Goal: Task Accomplishment & Management: Complete application form

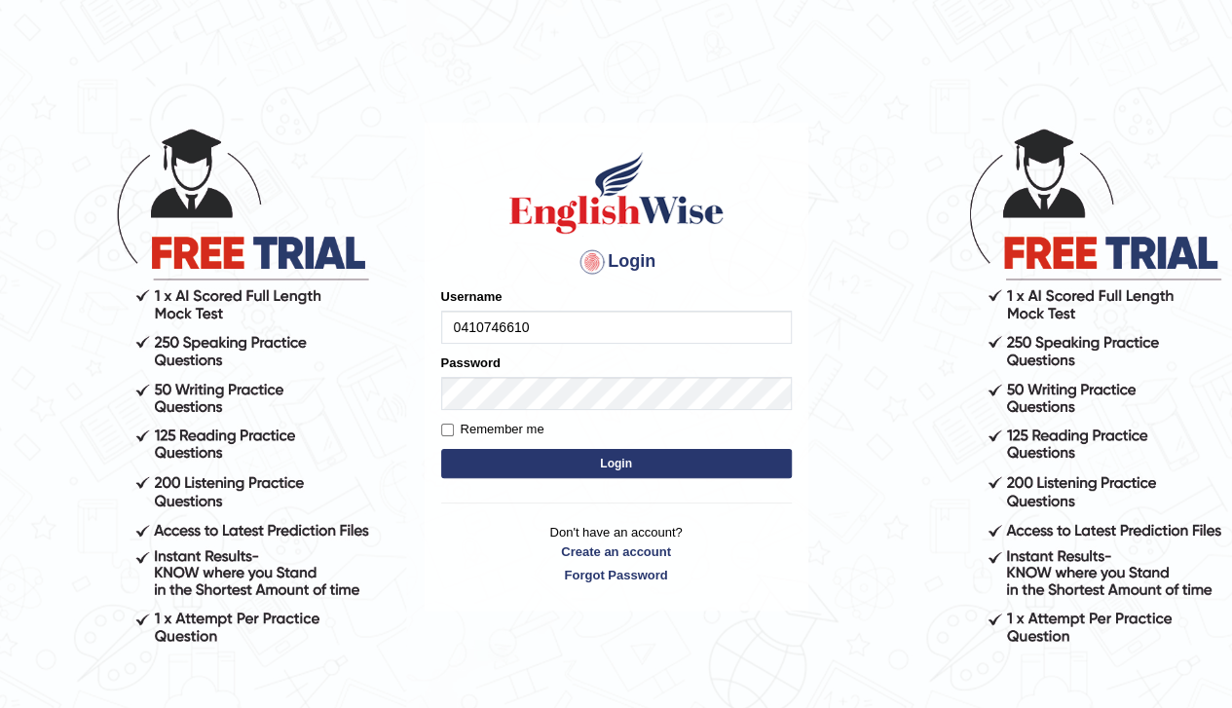
type input "0410746610"
click at [449, 426] on input "Remember me" at bounding box center [447, 430] width 13 height 13
checkbox input "true"
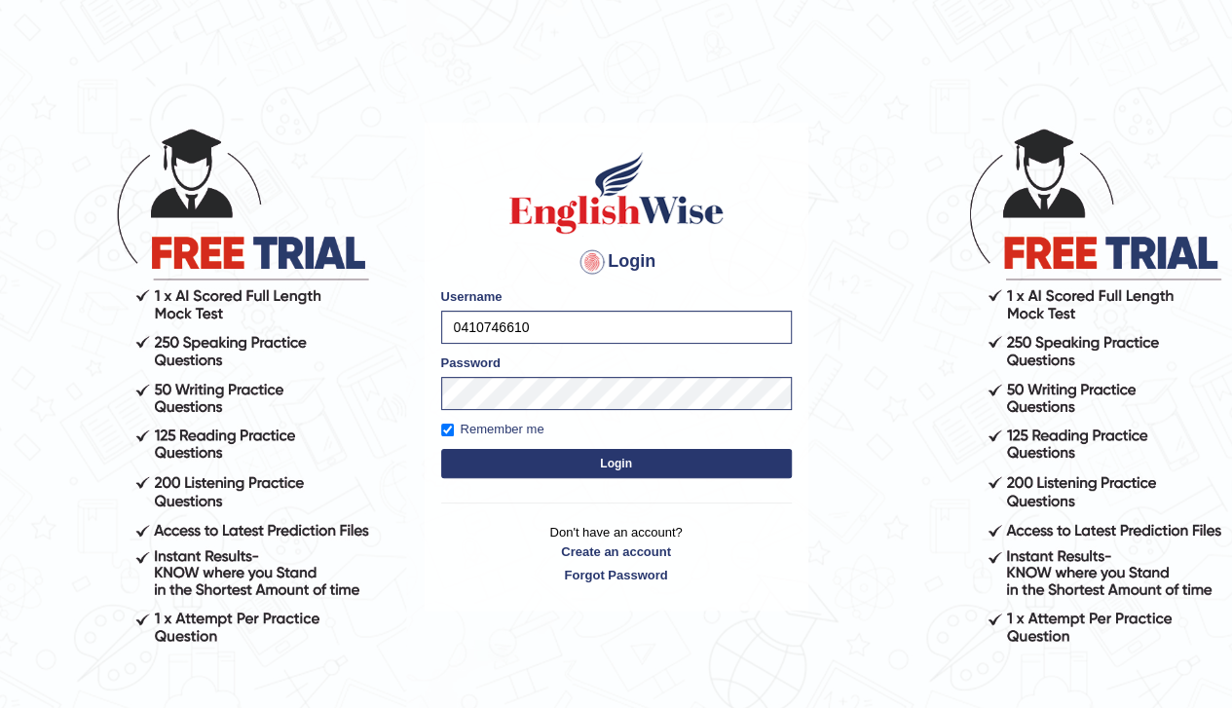
click at [499, 465] on button "Login" at bounding box center [616, 463] width 351 height 29
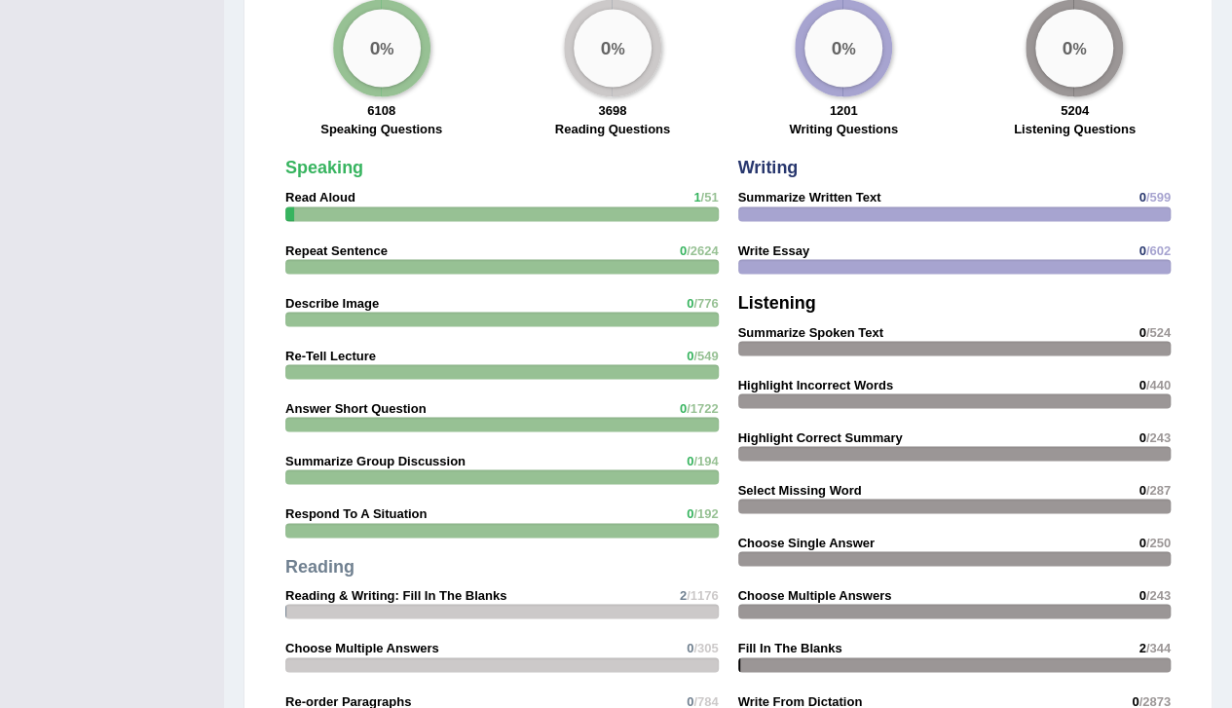
scroll to position [1616, 0]
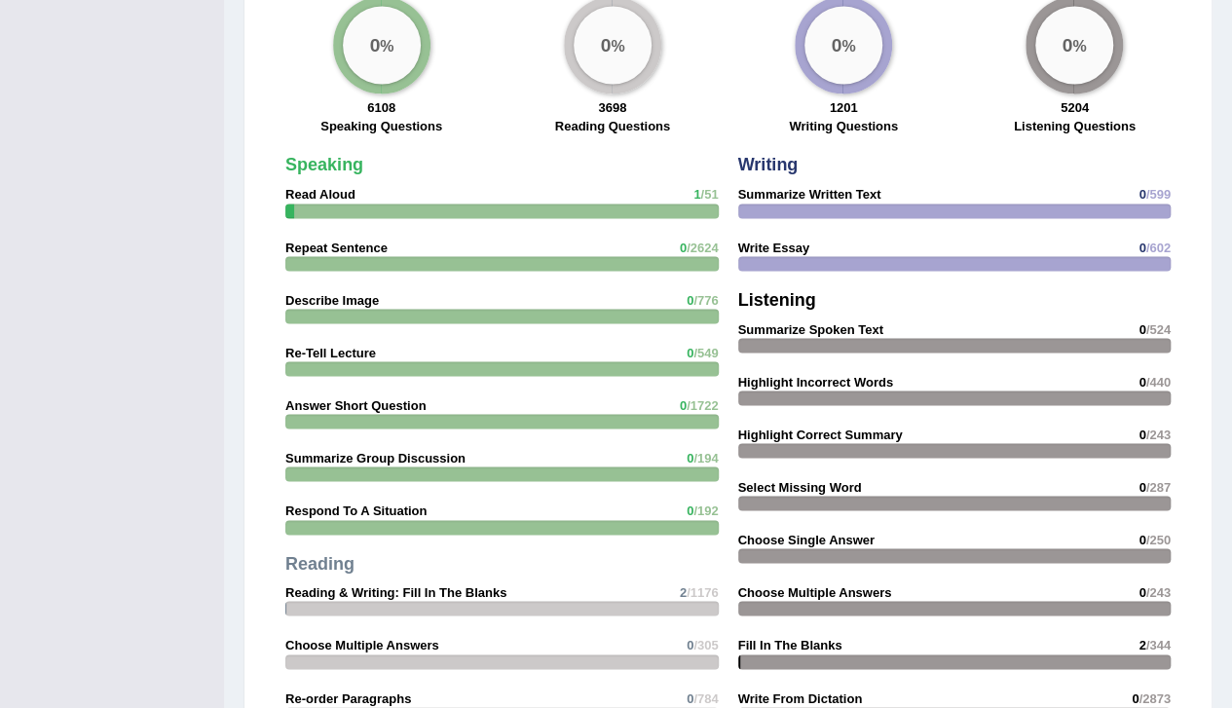
click at [582, 204] on div at bounding box center [501, 211] width 433 height 15
click at [345, 161] on strong "Speaking" at bounding box center [324, 164] width 78 height 19
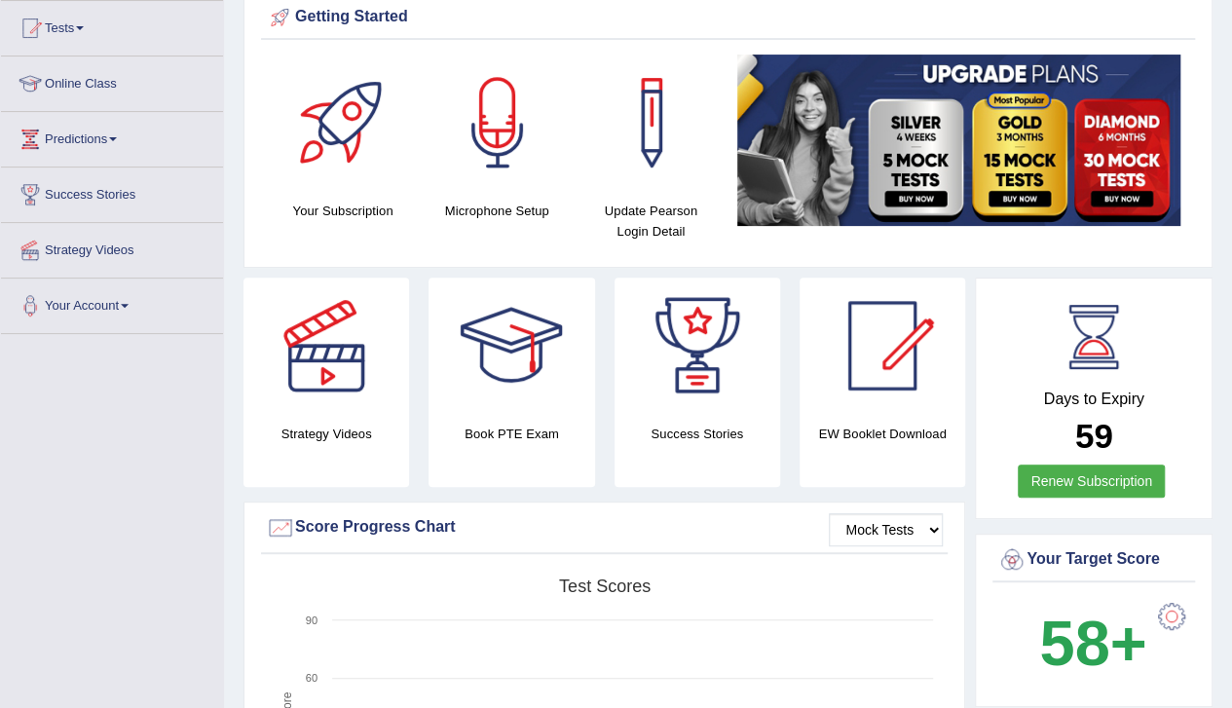
scroll to position [205, 0]
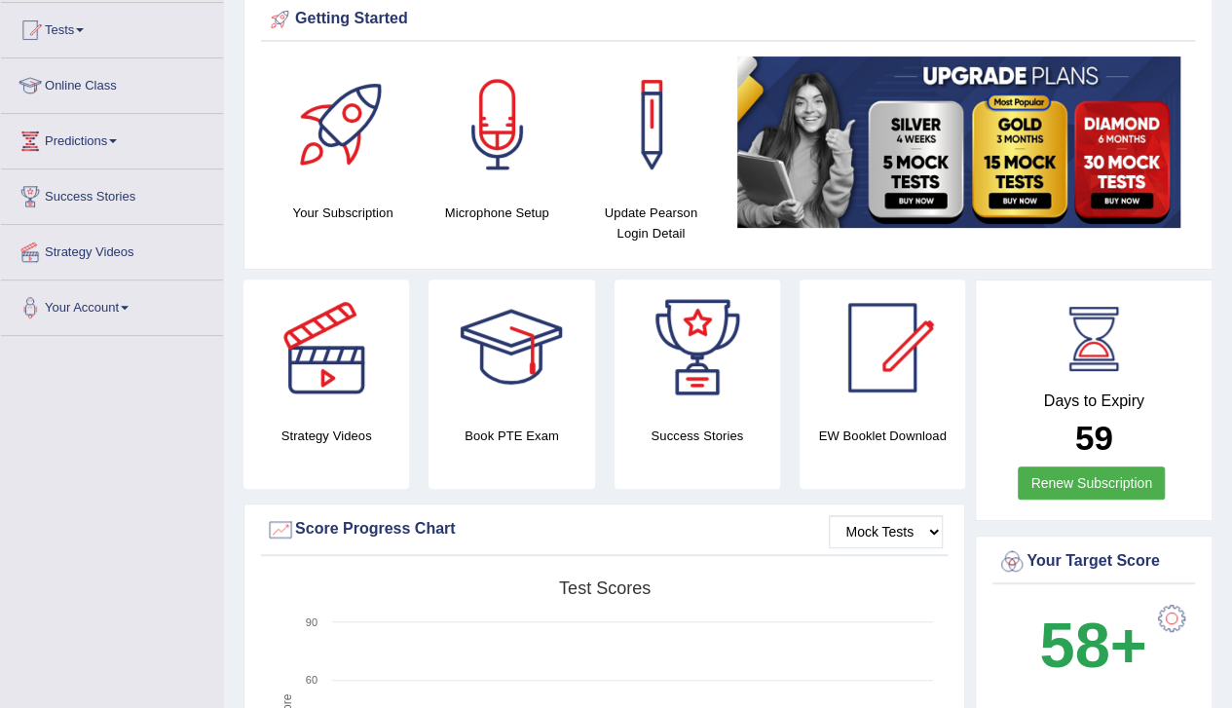
click at [329, 424] on div "Strategy Videos" at bounding box center [327, 384] width 166 height 209
click at [341, 373] on div at bounding box center [326, 348] width 136 height 136
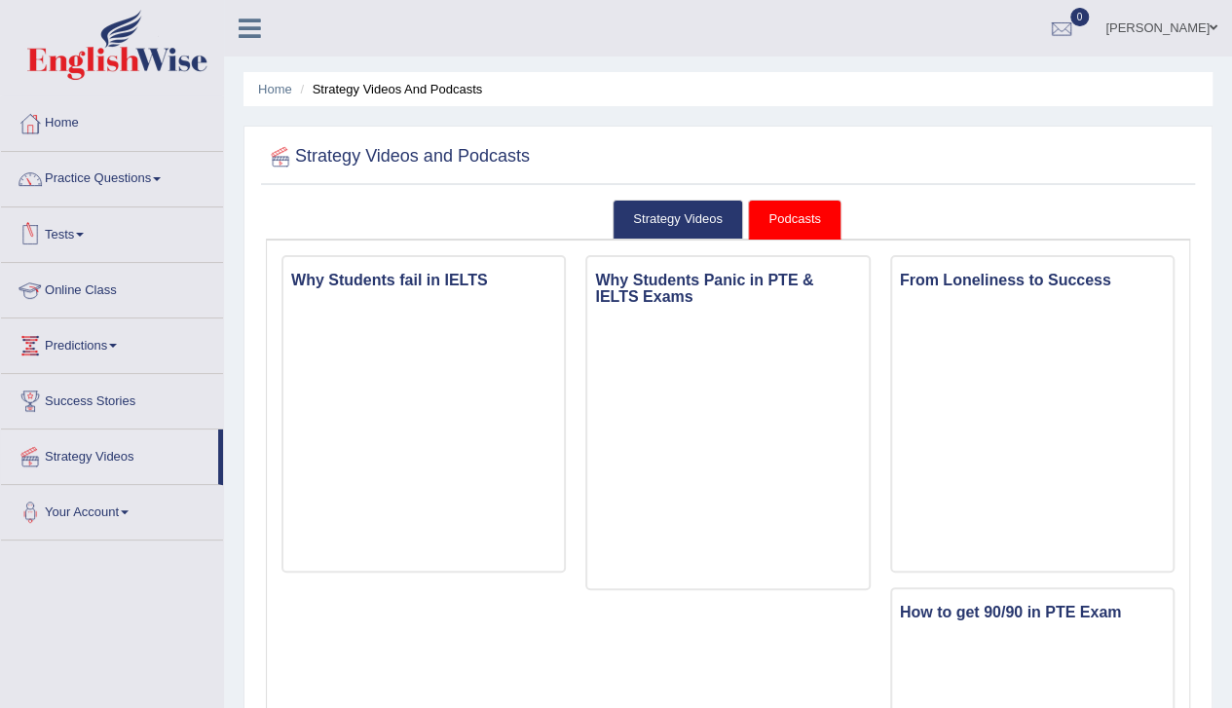
click at [80, 288] on link "Online Class" at bounding box center [112, 287] width 222 height 49
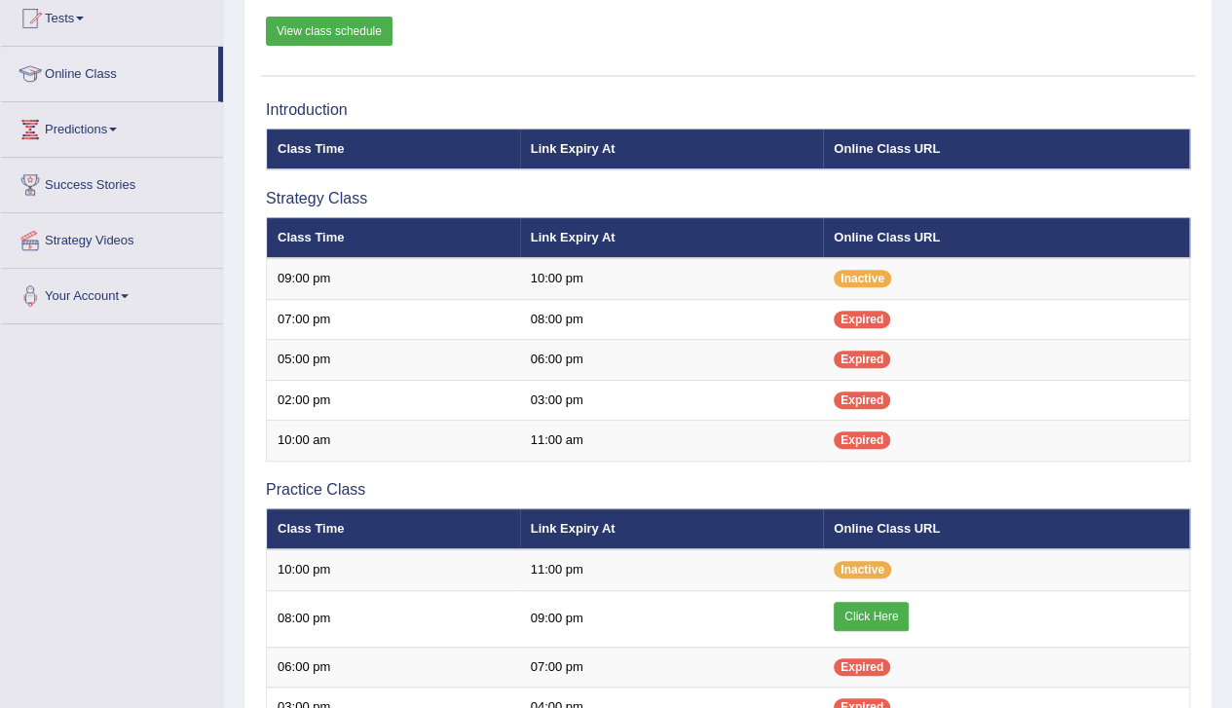
scroll to position [214, 0]
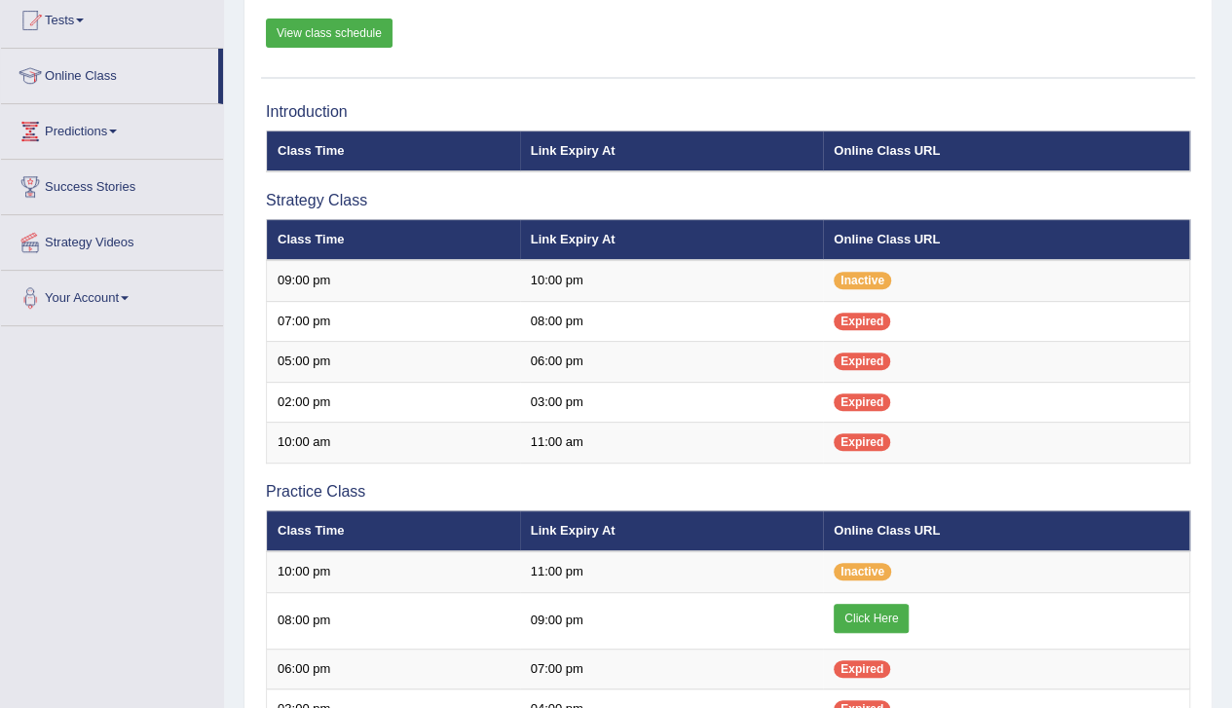
click at [342, 32] on link "View class schedule" at bounding box center [329, 33] width 127 height 29
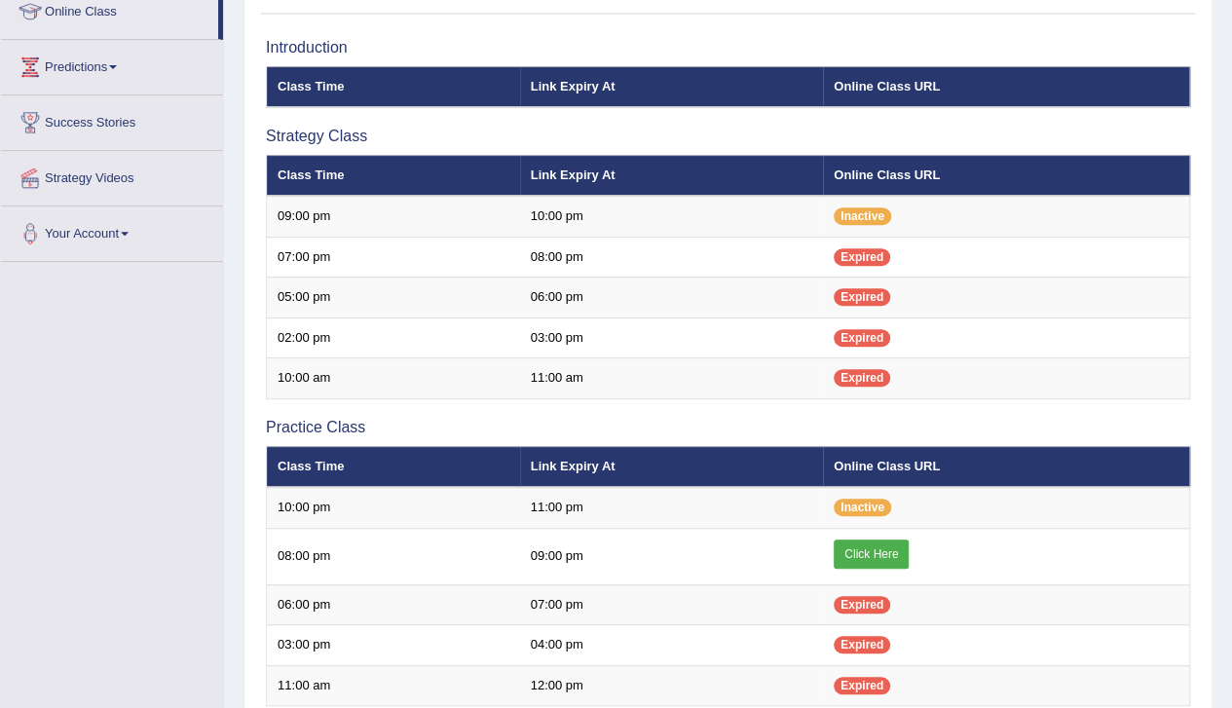
scroll to position [275, 0]
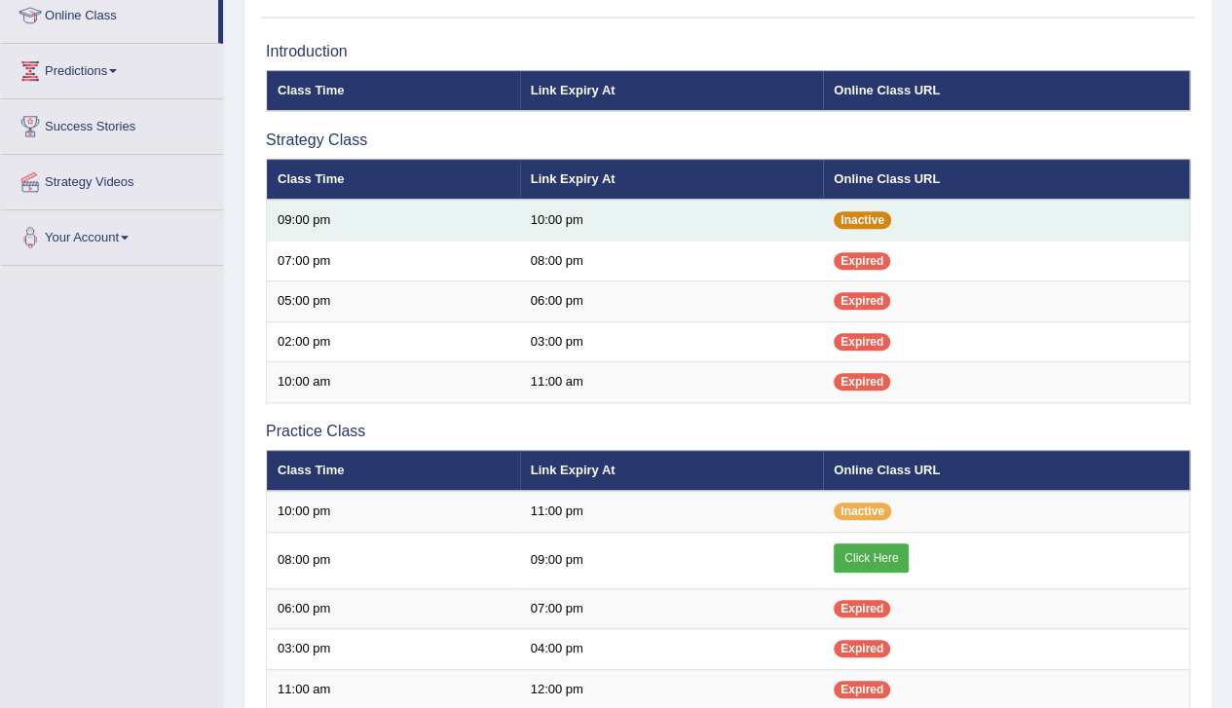
click at [855, 217] on span "Inactive" at bounding box center [862, 220] width 57 height 18
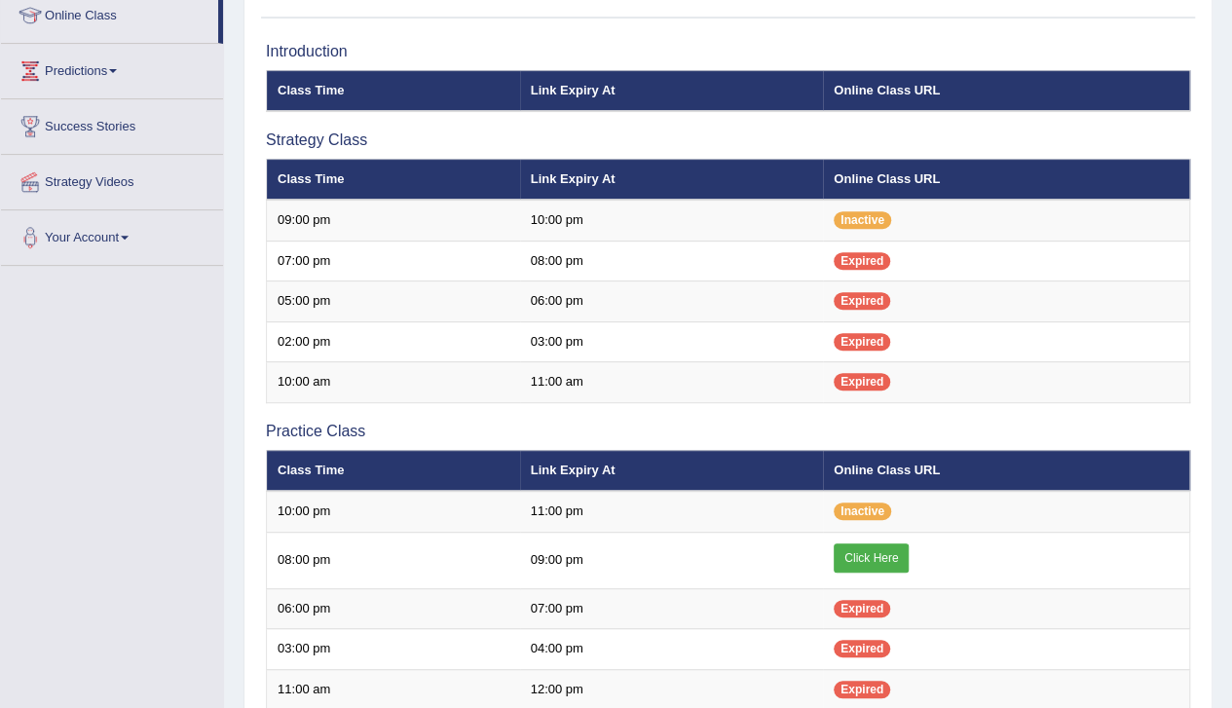
click at [859, 550] on link "Click Here" at bounding box center [871, 558] width 75 height 29
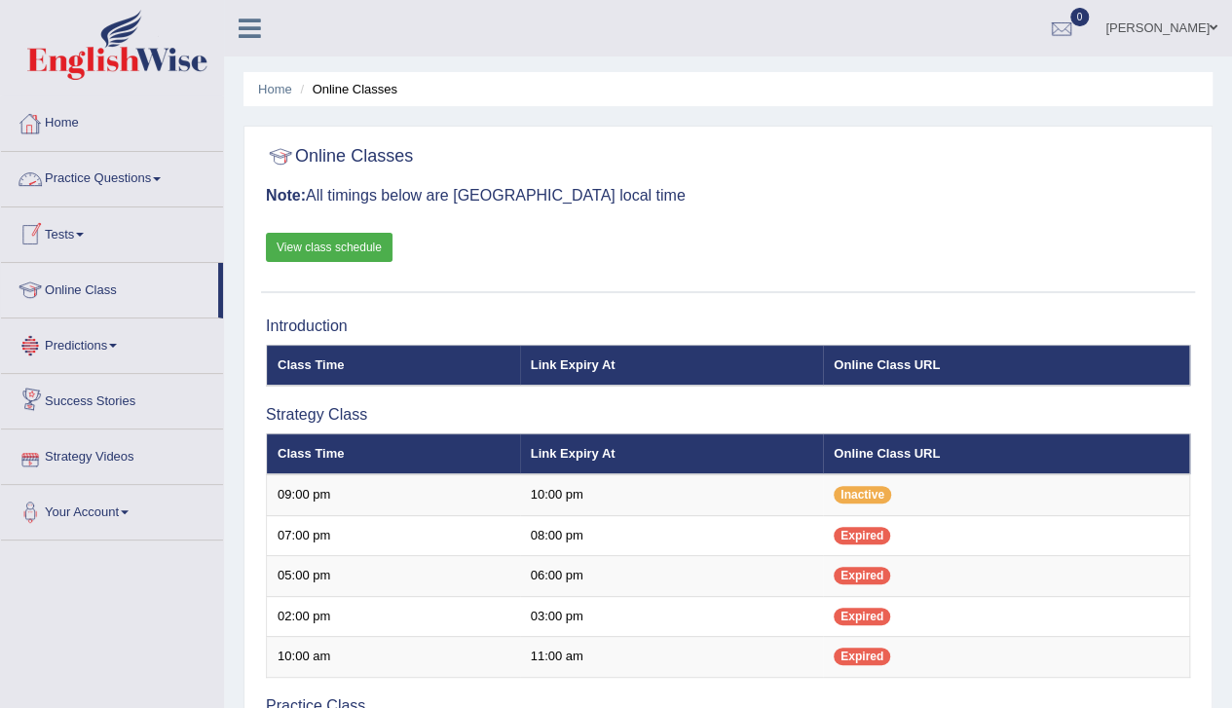
click at [251, 26] on icon at bounding box center [250, 28] width 22 height 25
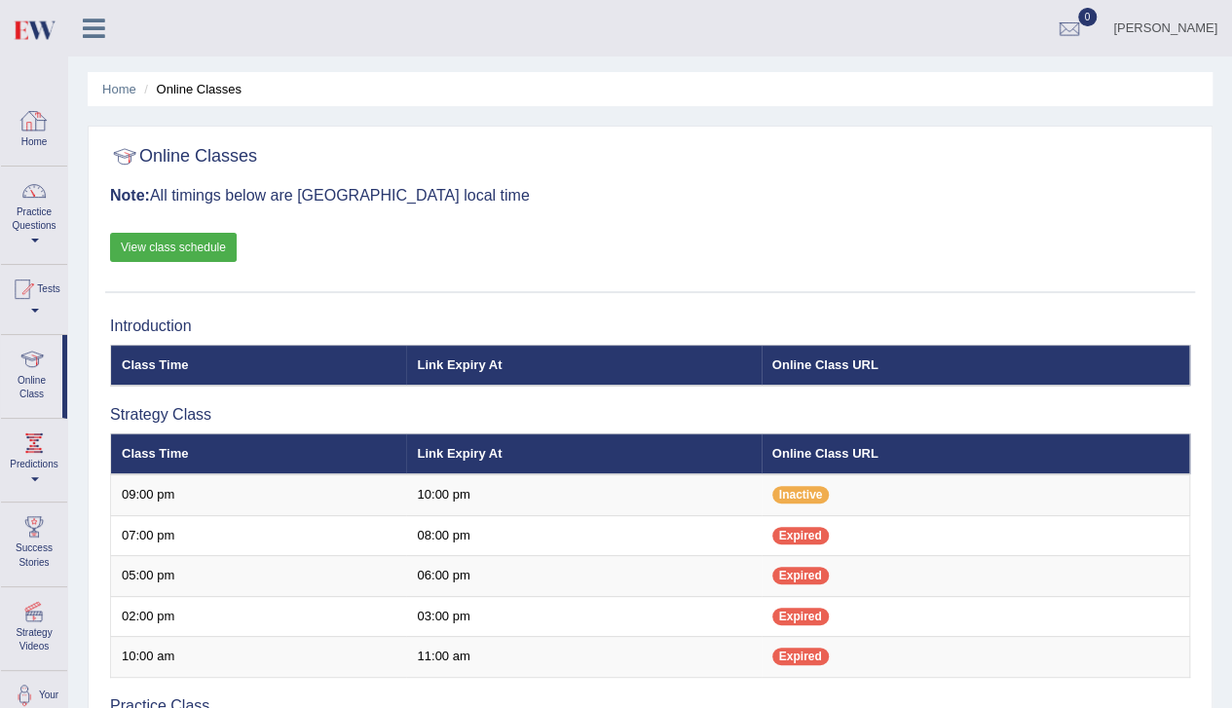
click at [29, 128] on div at bounding box center [33, 120] width 29 height 29
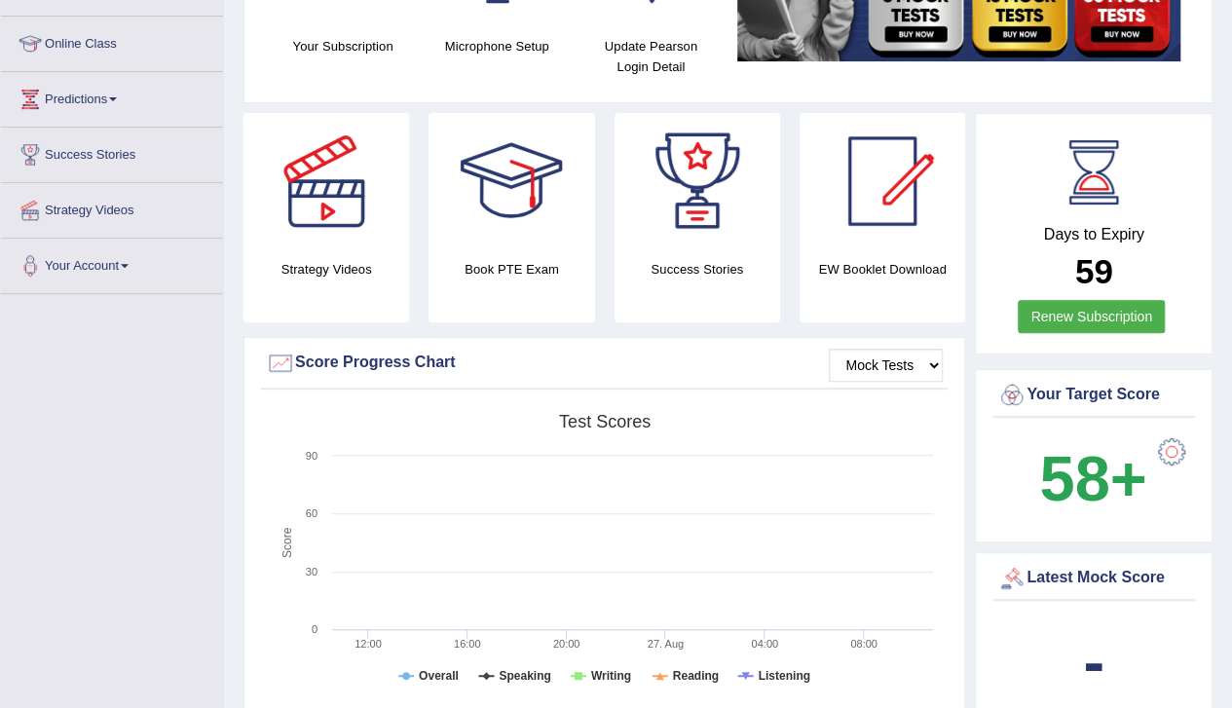
scroll to position [285, 0]
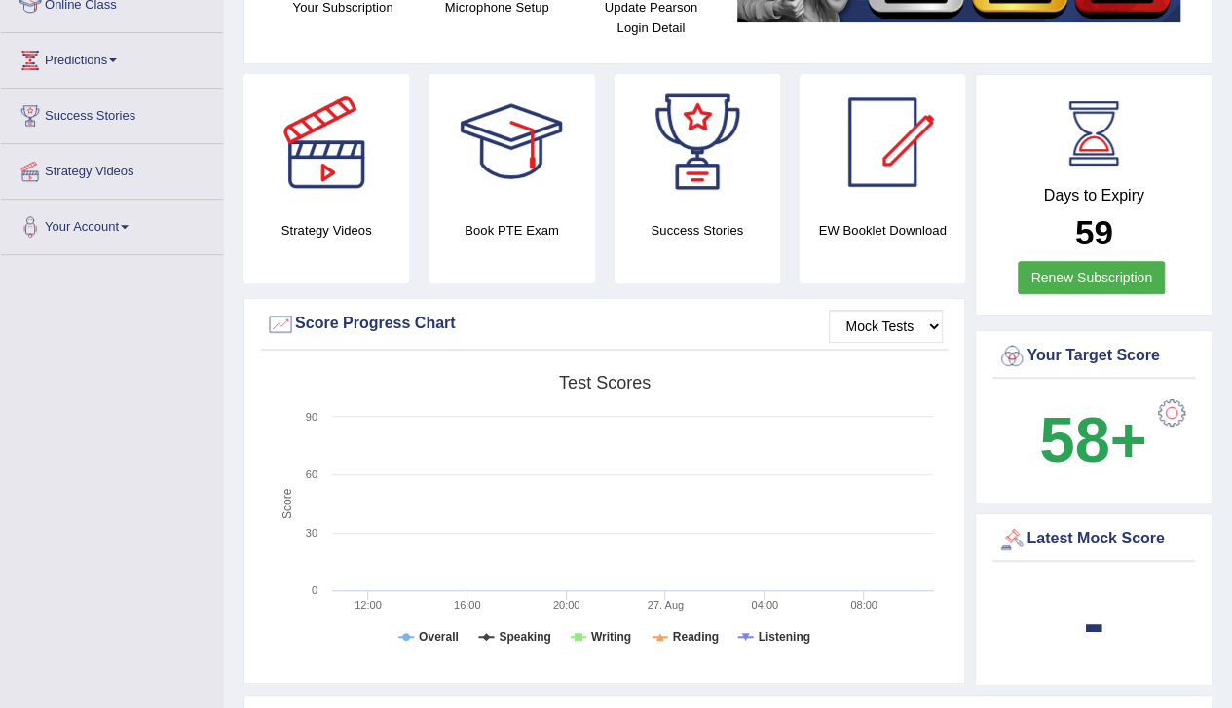
click at [1116, 447] on b "58+" at bounding box center [1092, 439] width 107 height 71
click at [1138, 439] on b "58+" at bounding box center [1092, 439] width 107 height 71
click at [1169, 407] on div at bounding box center [1171, 413] width 39 height 39
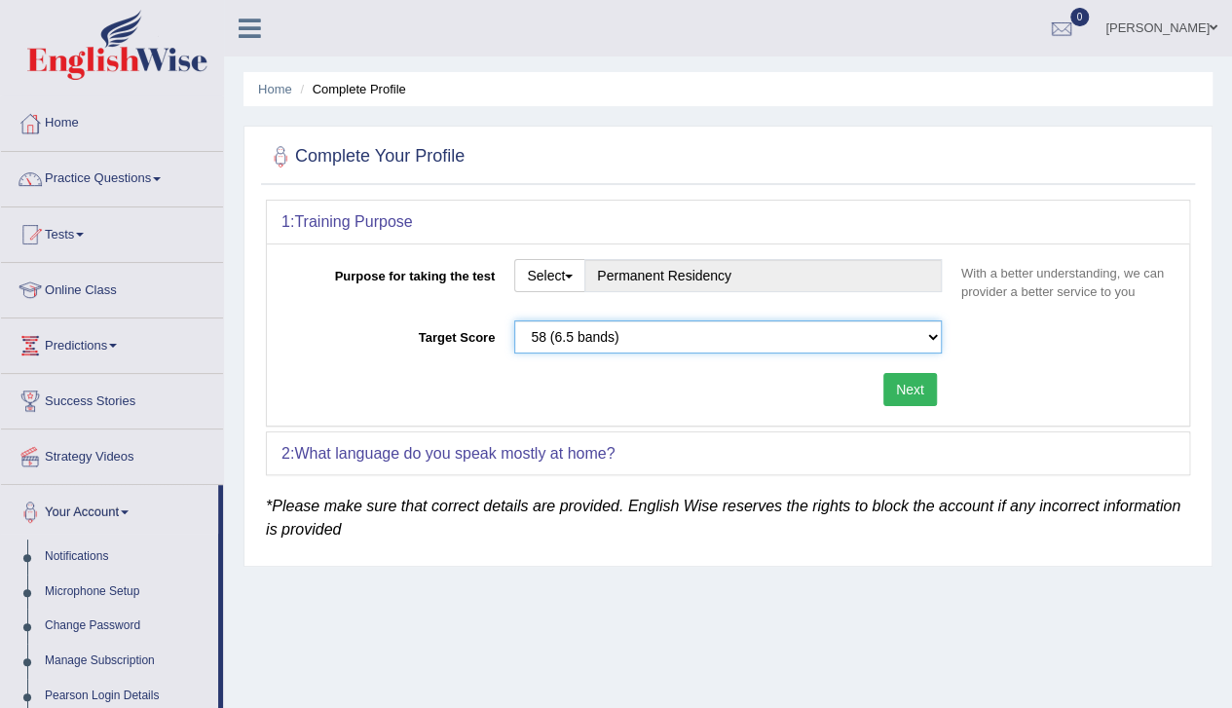
click at [931, 338] on select "Please select the correct value 50 (6 bands) 58 (6.5 bands) 65 (7 bands) 79 (8 …" at bounding box center [728, 336] width 428 height 33
select select "65"
click at [514, 320] on select "Please select the correct value 50 (6 bands) 58 (6.5 bands) 65 (7 bands) 79 (8 …" at bounding box center [728, 336] width 428 height 33
click at [912, 389] on button "Next" at bounding box center [910, 389] width 54 height 33
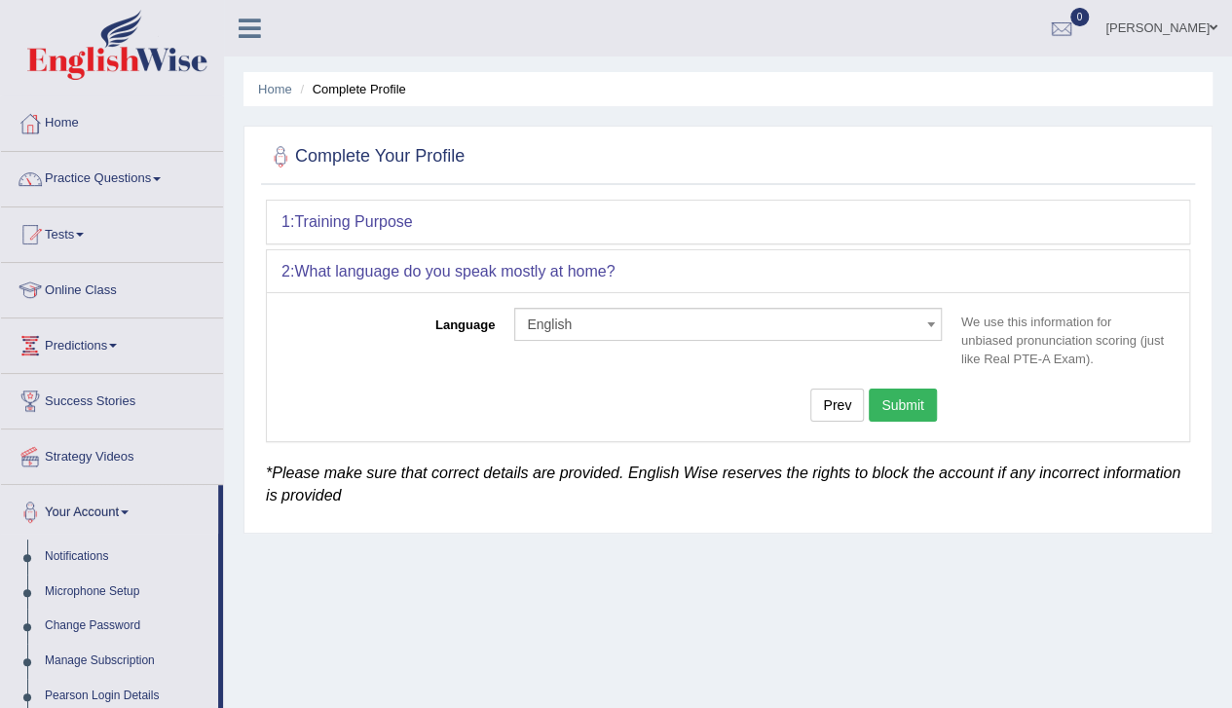
click at [328, 225] on b "Training Purpose" at bounding box center [353, 221] width 118 height 17
click at [344, 274] on b "What language do you speak mostly at home?" at bounding box center [454, 271] width 320 height 17
click at [842, 404] on button "Prev" at bounding box center [837, 405] width 54 height 33
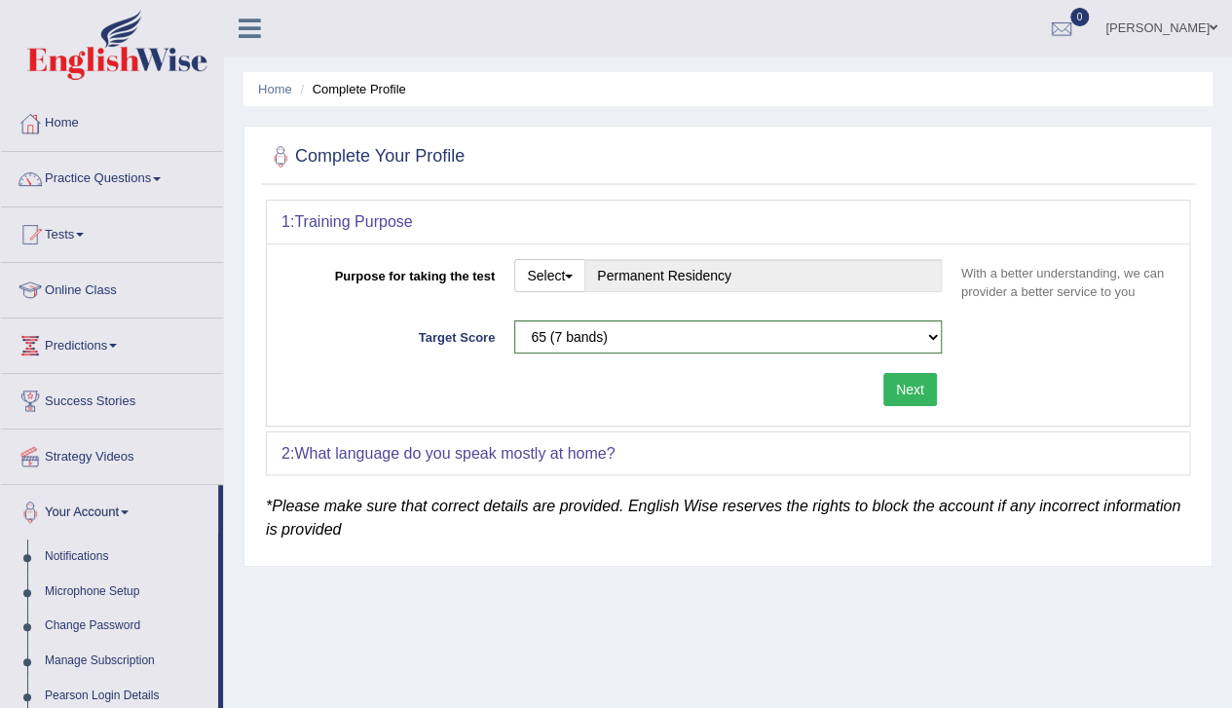
click at [906, 392] on button "Next" at bounding box center [910, 389] width 54 height 33
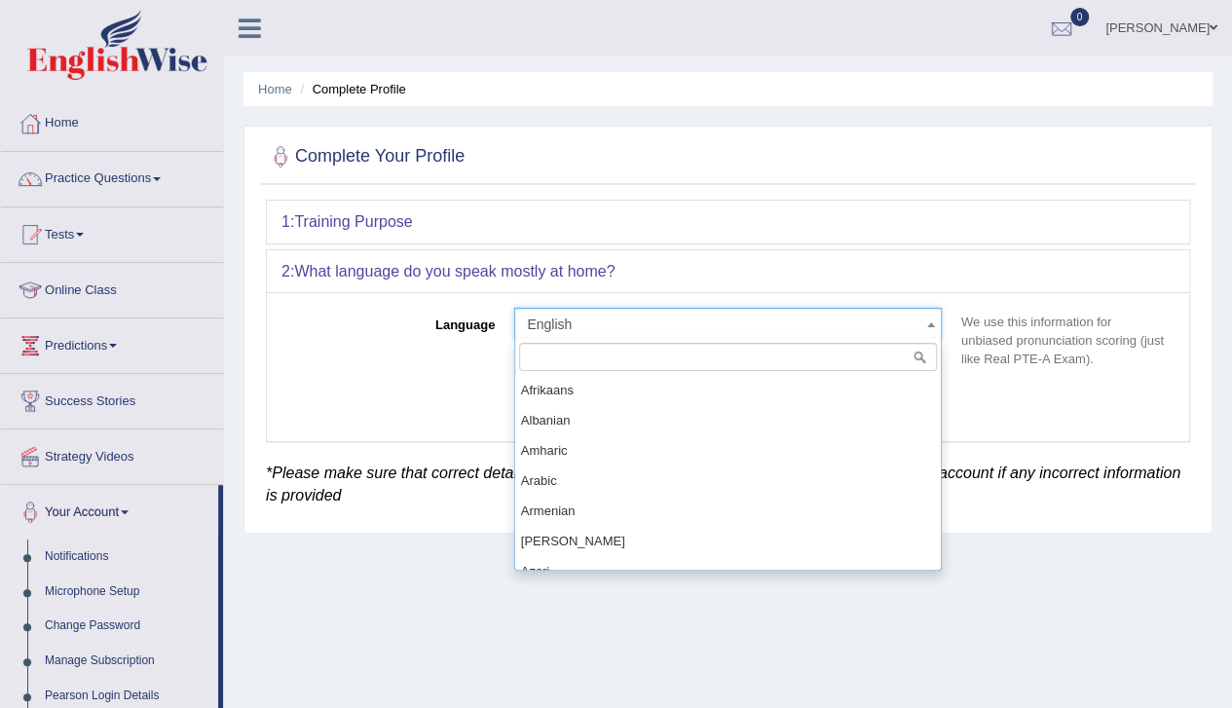
scroll to position [606, 0]
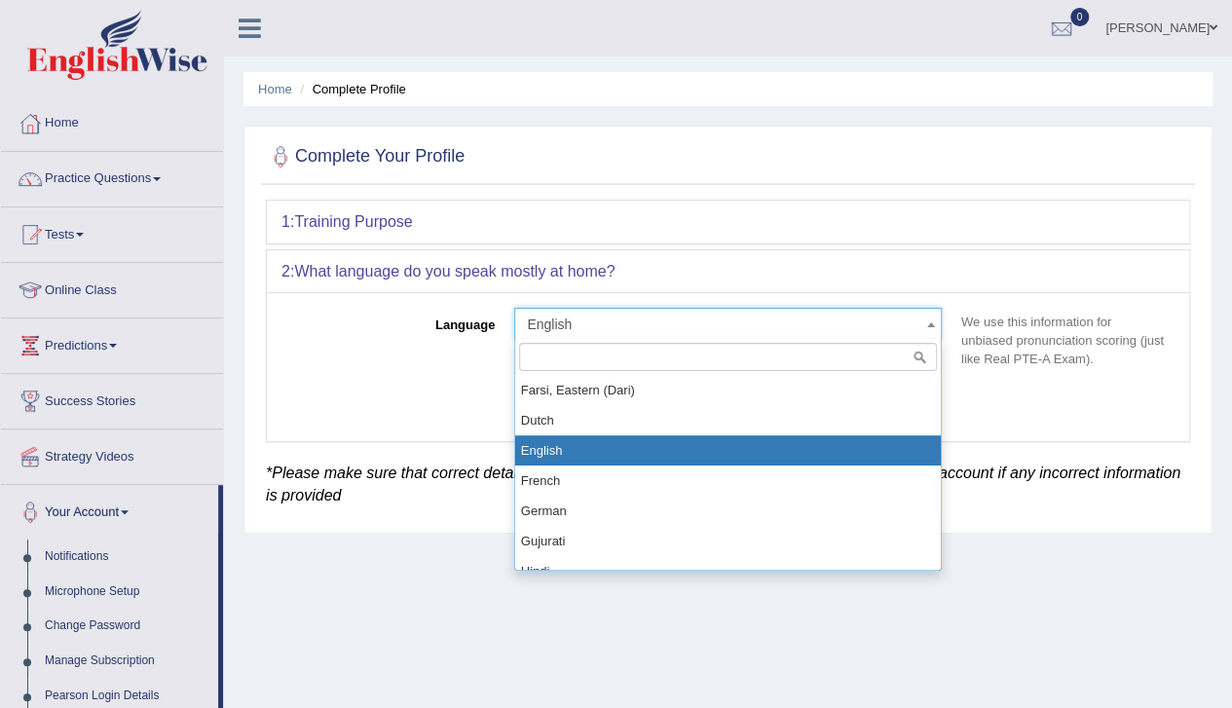
click at [925, 326] on span at bounding box center [930, 324] width 19 height 31
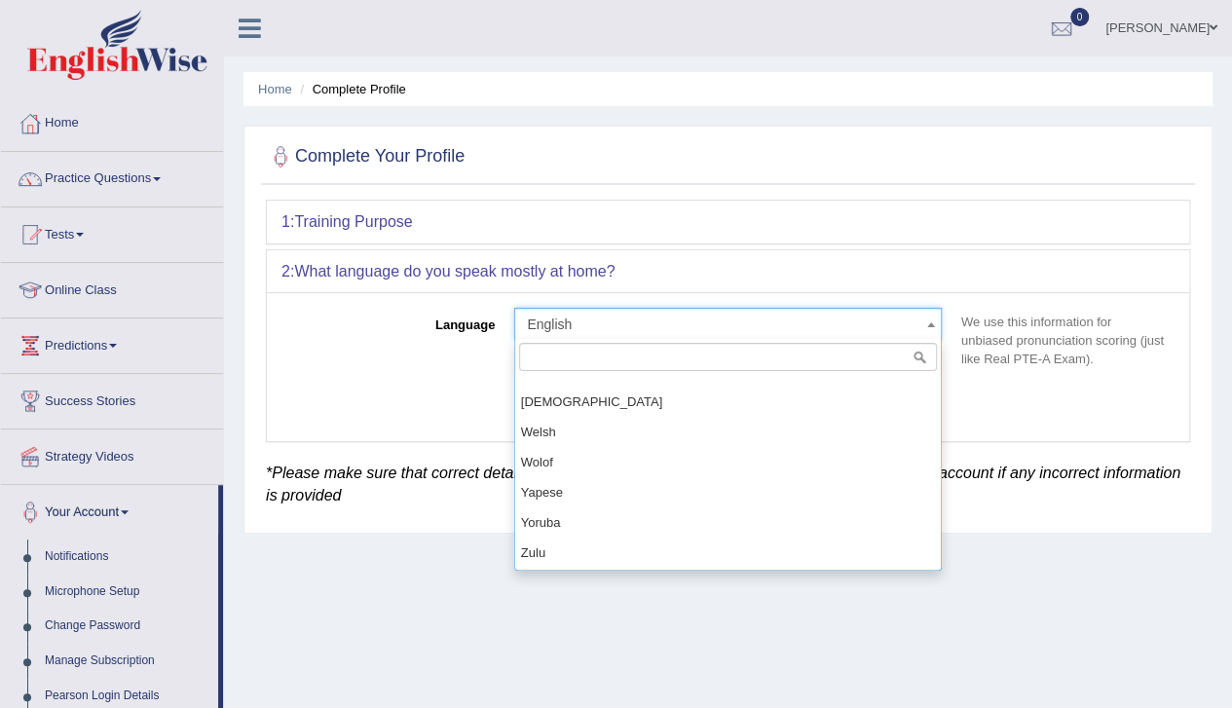
scroll to position [1654, 0]
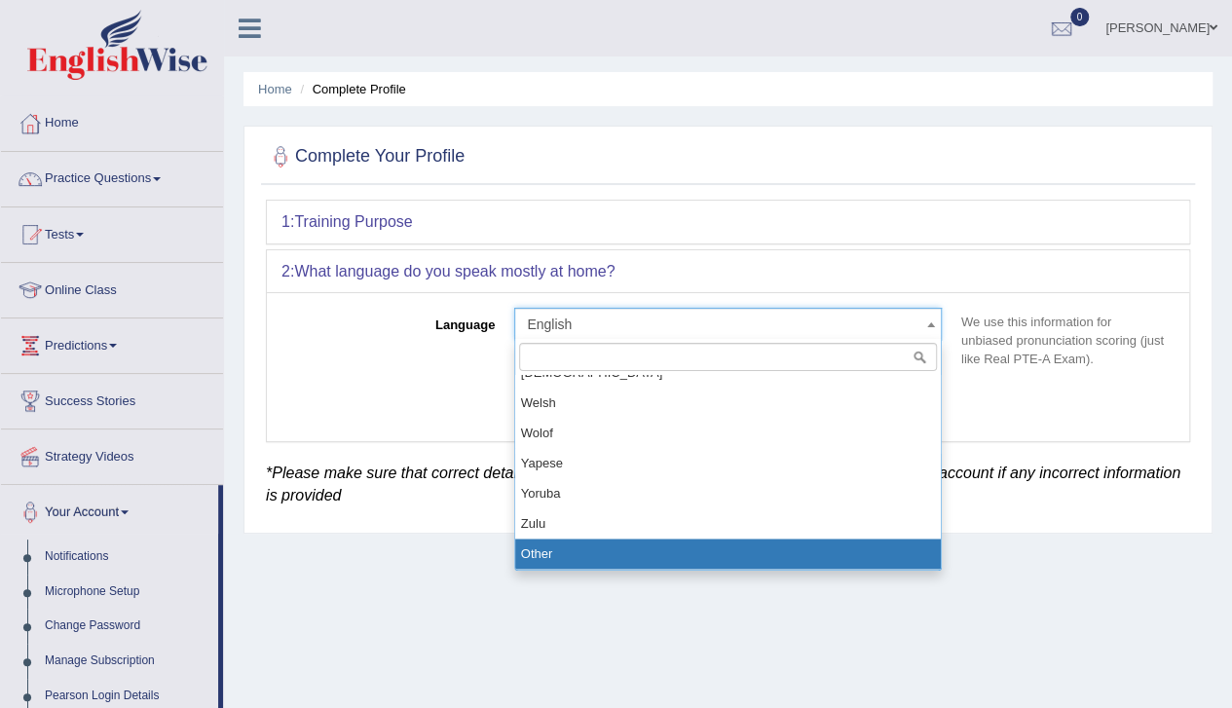
select select "Other"
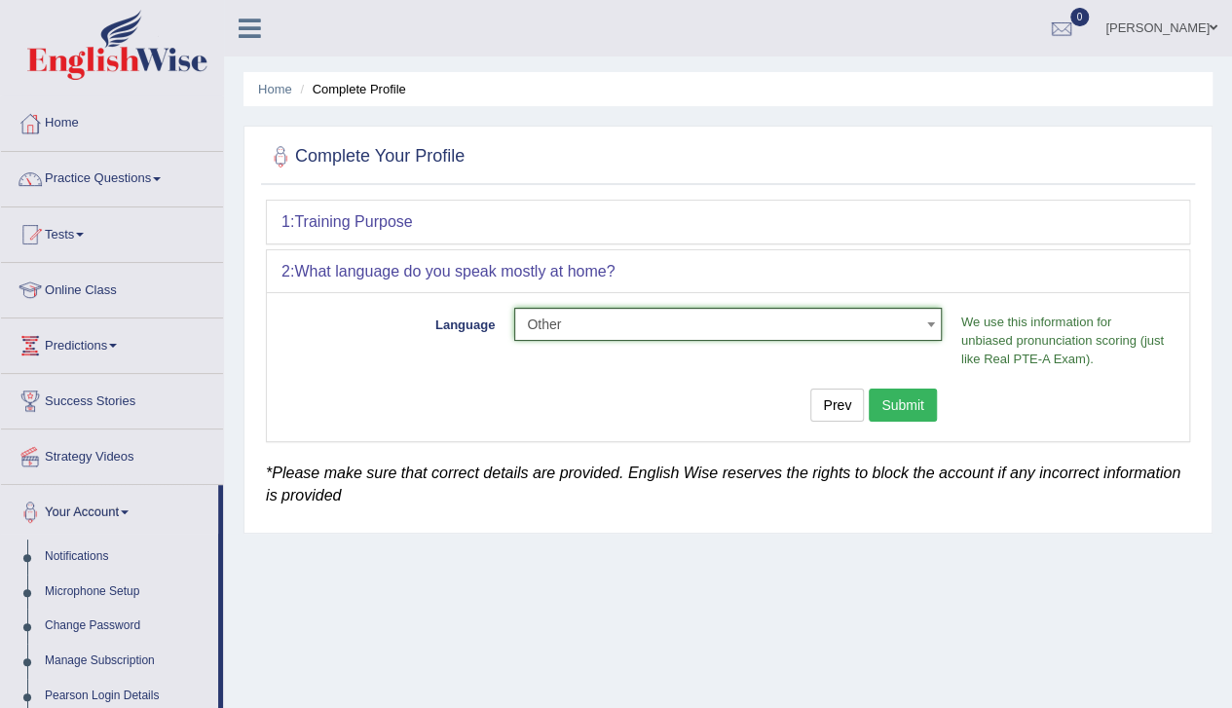
click at [898, 406] on button "Submit" at bounding box center [903, 405] width 68 height 33
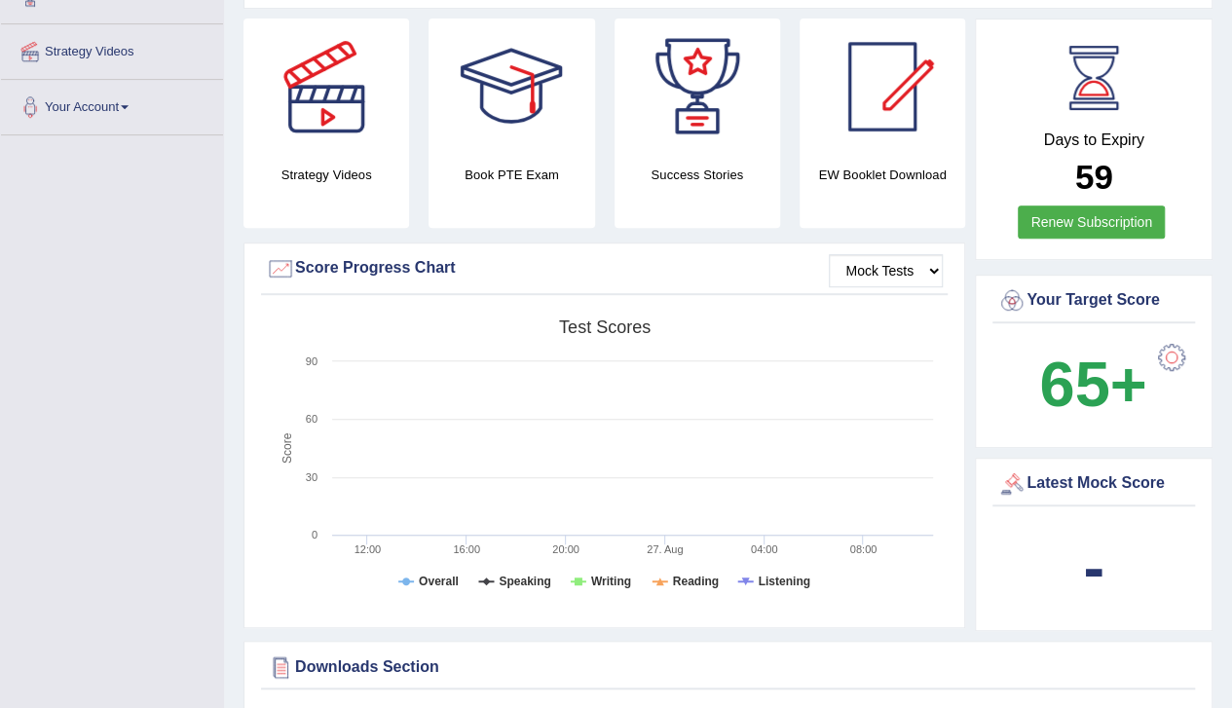
scroll to position [399, 0]
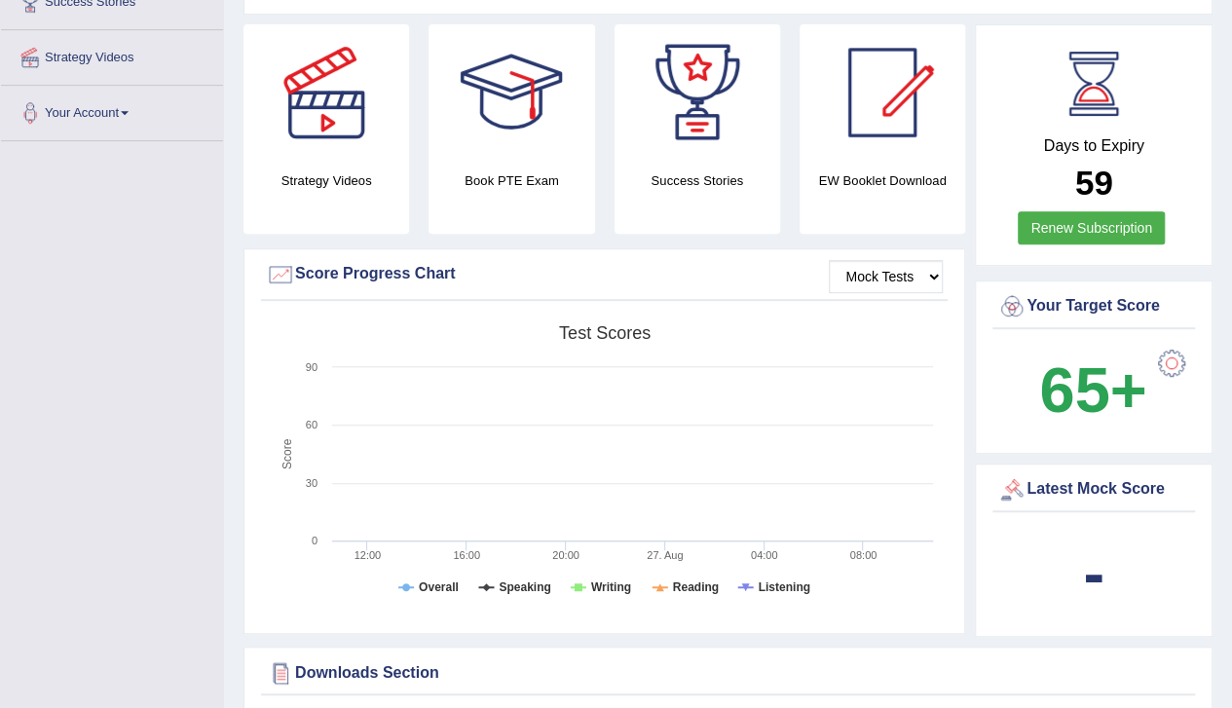
click at [510, 178] on h4 "Book PTE Exam" at bounding box center [512, 180] width 166 height 20
click at [507, 104] on div at bounding box center [511, 92] width 136 height 136
click at [892, 103] on div at bounding box center [882, 92] width 136 height 136
